Goal: Information Seeking & Learning: Learn about a topic

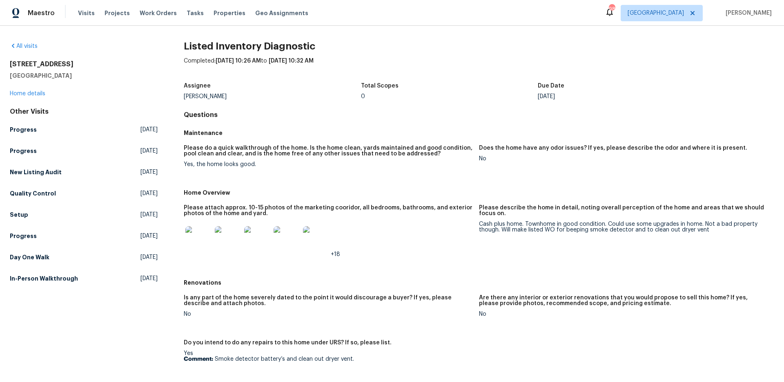
click at [203, 234] on img at bounding box center [198, 239] width 26 height 26
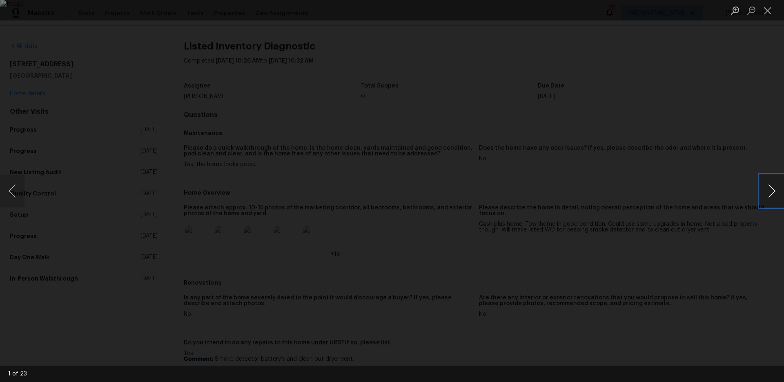
click at [763, 196] on button "Next image" at bounding box center [772, 190] width 25 height 33
click at [767, 195] on button "Next image" at bounding box center [772, 190] width 25 height 33
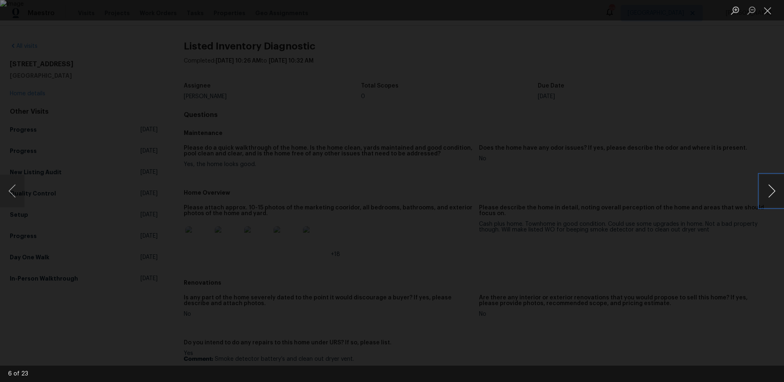
click at [767, 195] on button "Next image" at bounding box center [772, 190] width 25 height 33
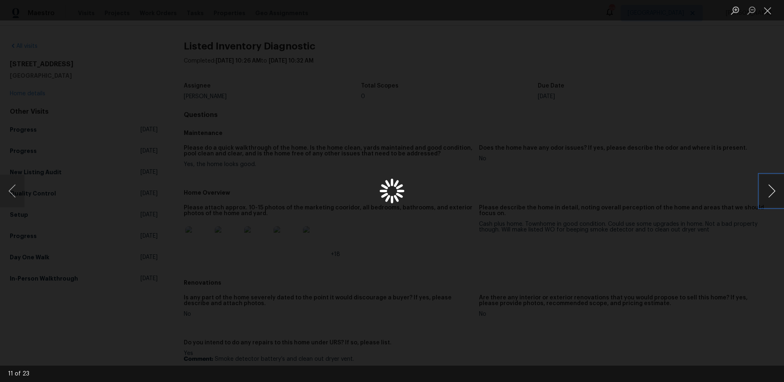
click at [767, 195] on button "Next image" at bounding box center [772, 190] width 25 height 33
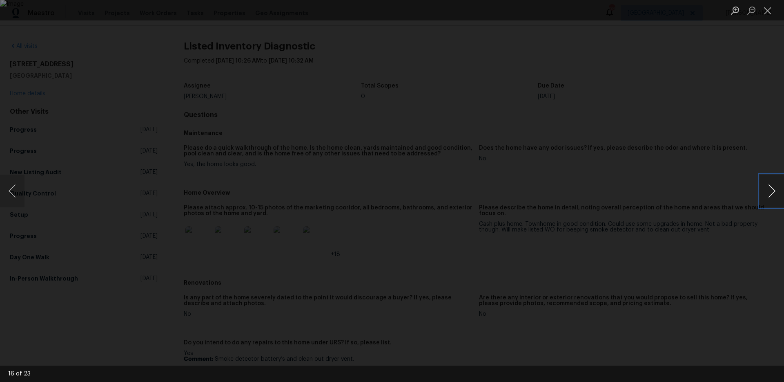
click at [767, 195] on button "Next image" at bounding box center [772, 190] width 25 height 33
click at [768, 195] on button "Next image" at bounding box center [772, 190] width 25 height 33
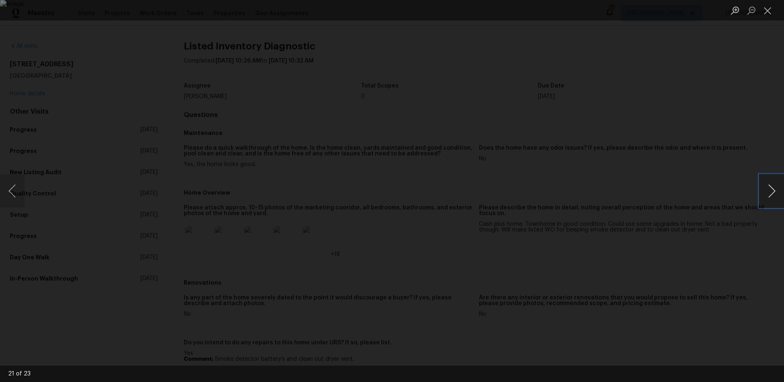
click at [768, 195] on button "Next image" at bounding box center [772, 190] width 25 height 33
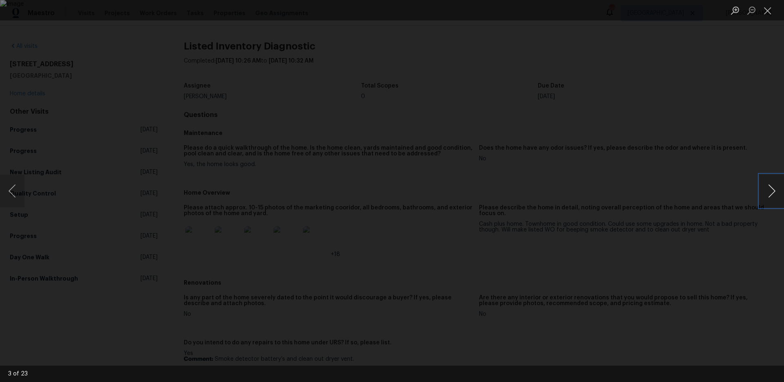
click at [768, 195] on button "Next image" at bounding box center [772, 190] width 25 height 33
click at [768, 194] on button "Next image" at bounding box center [772, 190] width 25 height 33
click at [769, 194] on button "Next image" at bounding box center [772, 190] width 25 height 33
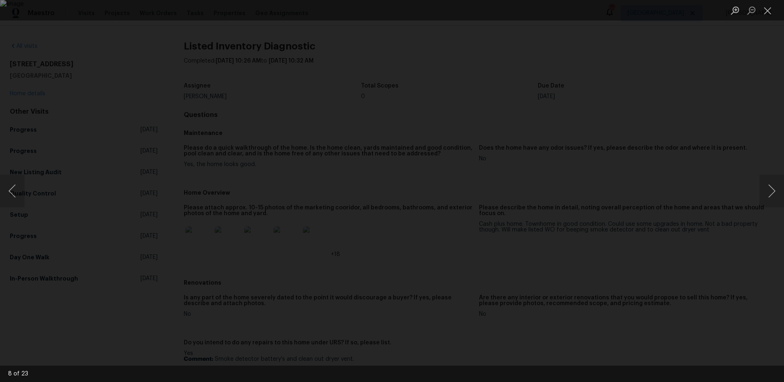
click at [715, 185] on div "Lightbox" at bounding box center [392, 191] width 784 height 382
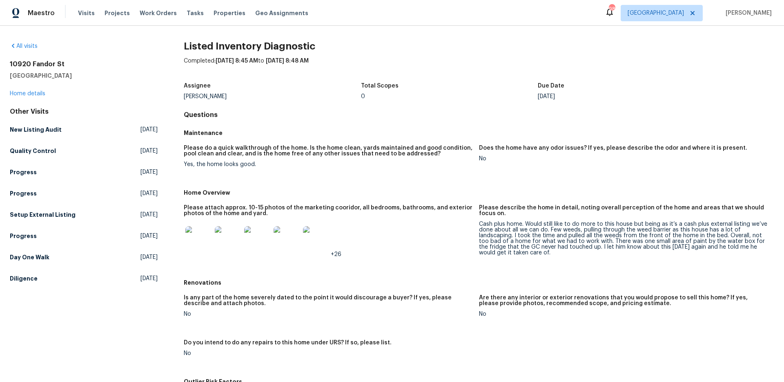
click at [202, 241] on img at bounding box center [198, 239] width 26 height 26
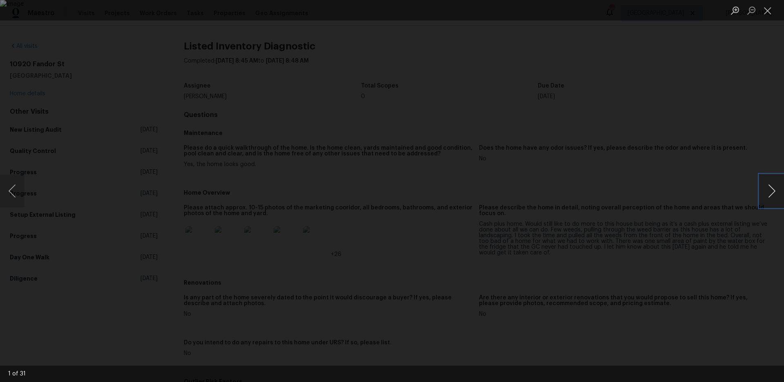
click at [772, 188] on button "Next image" at bounding box center [772, 190] width 25 height 33
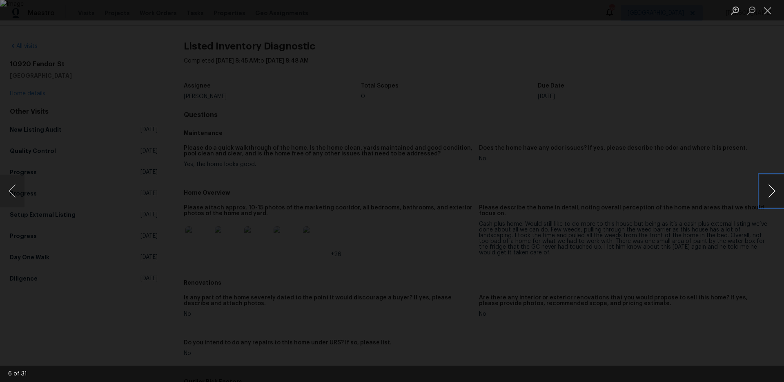
click at [772, 188] on button "Next image" at bounding box center [772, 190] width 25 height 33
drag, startPoint x: 772, startPoint y: 188, endPoint x: 419, endPoint y: 192, distance: 352.5
click at [405, 186] on div "7 of 31" at bounding box center [392, 191] width 784 height 382
click at [768, 185] on button "Next image" at bounding box center [772, 190] width 25 height 33
click at [767, 185] on button "Next image" at bounding box center [772, 190] width 25 height 33
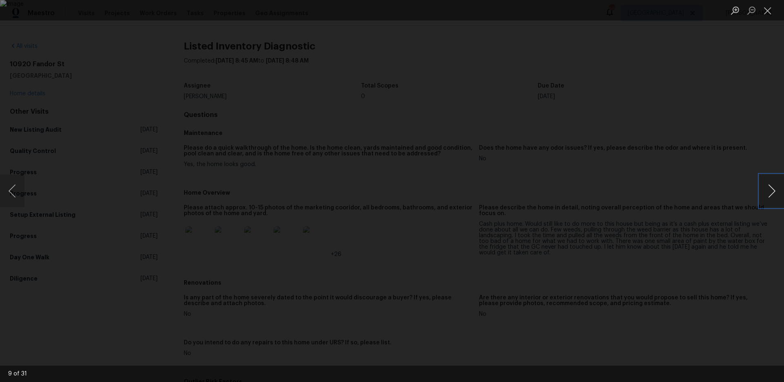
click at [767, 185] on button "Next image" at bounding box center [772, 190] width 25 height 33
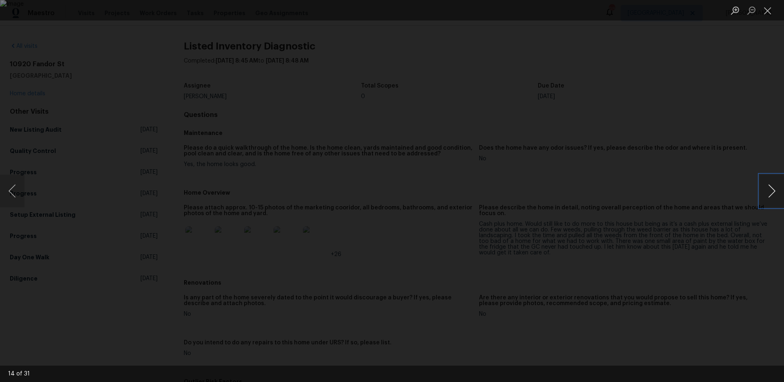
click at [767, 185] on button "Next image" at bounding box center [772, 190] width 25 height 33
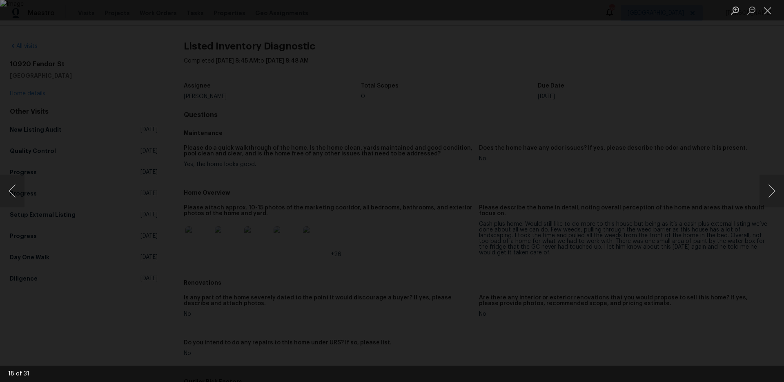
drag, startPoint x: 681, startPoint y: 176, endPoint x: 647, endPoint y: 137, distance: 52.4
click at [681, 176] on div "Lightbox" at bounding box center [392, 191] width 784 height 382
